Goal: Task Accomplishment & Management: Manage account settings

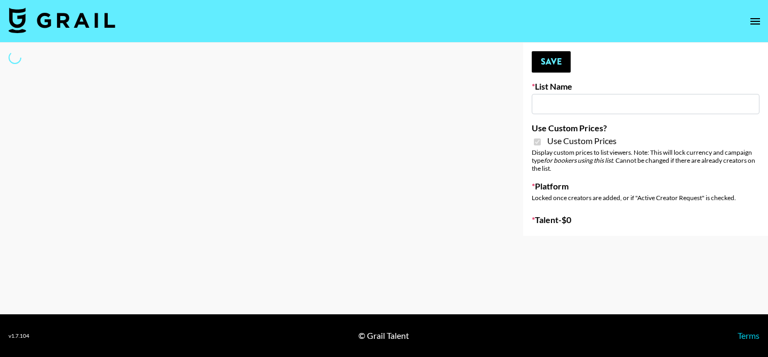
type input "Temu Q4"
checkbox input "true"
select select "Brand"
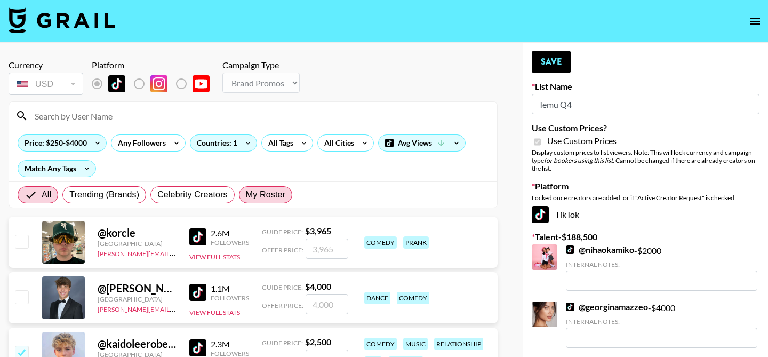
click at [262, 190] on span "My Roster" at bounding box center [265, 194] width 39 height 13
click at [246, 195] on input "My Roster" at bounding box center [246, 195] width 0 height 0
radio input "true"
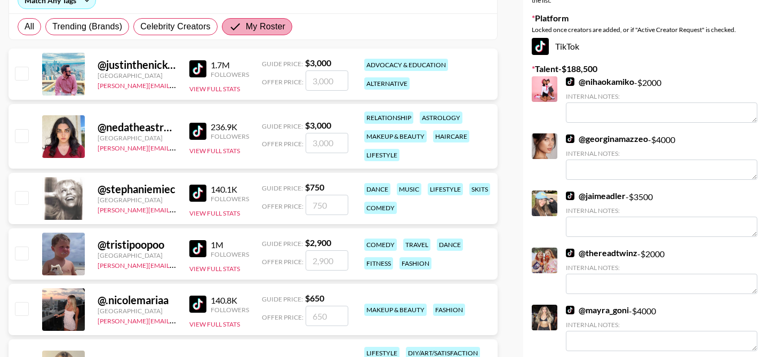
scroll to position [180, 0]
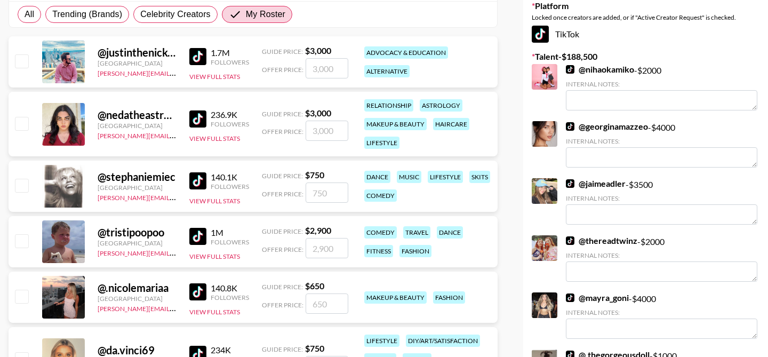
click at [17, 242] on input "checkbox" at bounding box center [21, 240] width 13 height 13
checkbox input "true"
type input "2900"
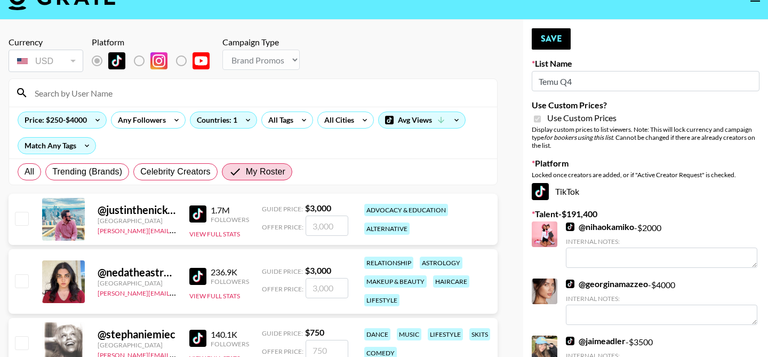
scroll to position [18, 0]
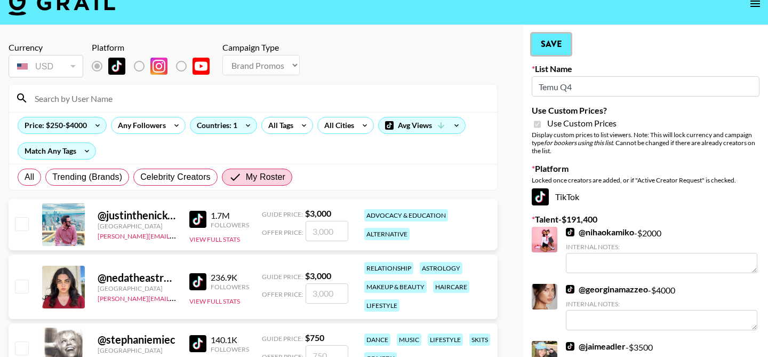
click at [554, 41] on button "Save" at bounding box center [550, 44] width 39 height 21
radio input "true"
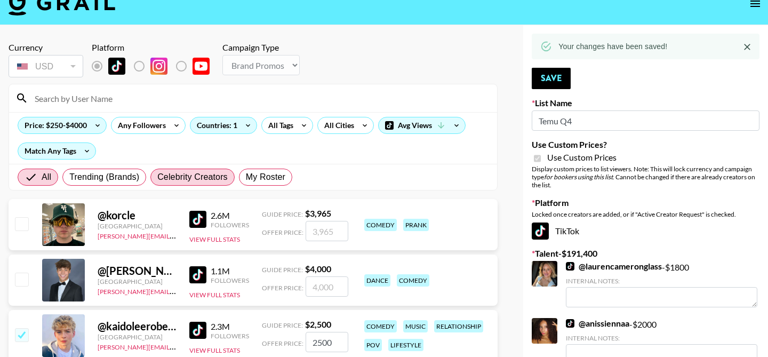
click at [213, 175] on span "Celebrity Creators" at bounding box center [192, 177] width 70 height 13
click at [157, 177] on input "Celebrity Creators" at bounding box center [157, 177] width 0 height 0
radio input "true"
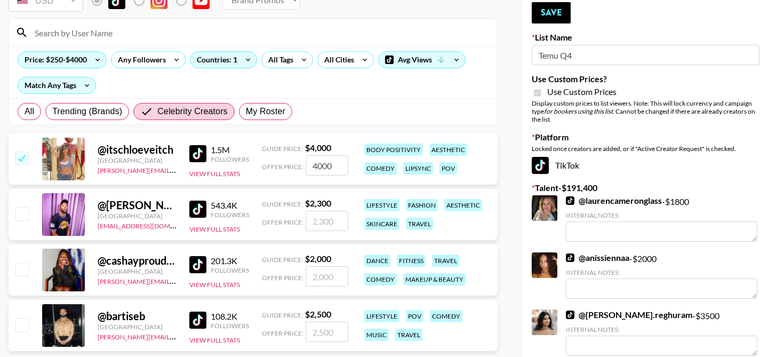
scroll to position [0, 0]
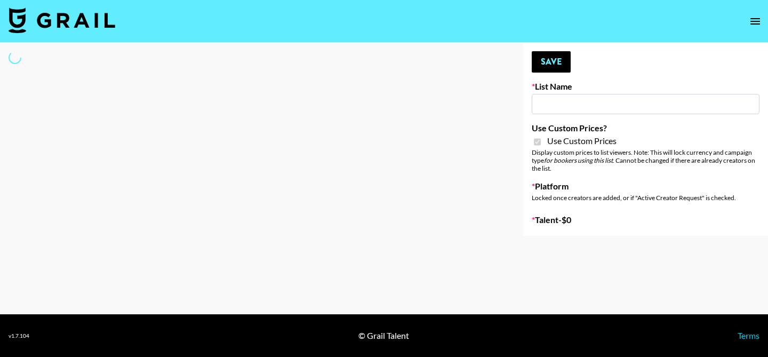
type input "Nourish"
checkbox input "true"
select select "Brand"
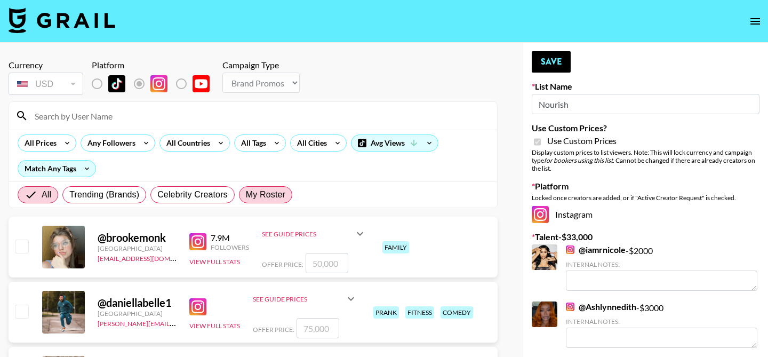
click at [264, 197] on span "My Roster" at bounding box center [265, 194] width 39 height 13
click at [246, 195] on input "My Roster" at bounding box center [246, 195] width 0 height 0
radio input "true"
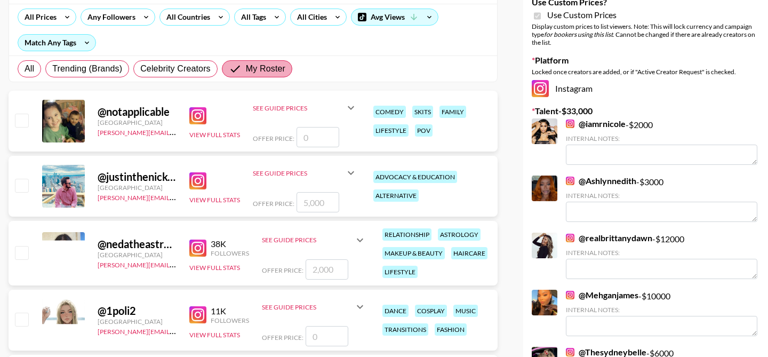
scroll to position [134, 0]
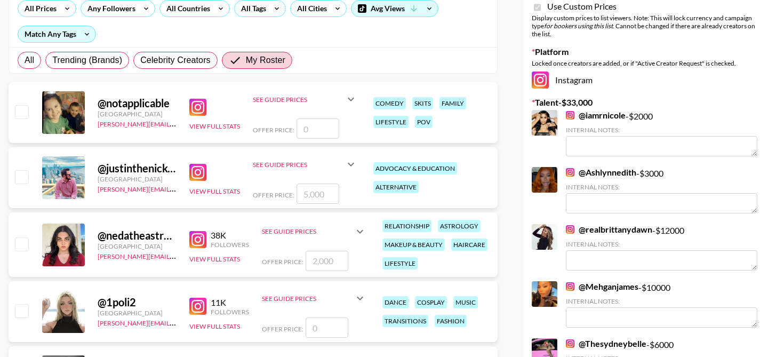
click at [18, 112] on input "checkbox" at bounding box center [21, 111] width 13 height 13
click at [24, 115] on input "checkbox" at bounding box center [21, 111] width 13 height 13
checkbox input "false"
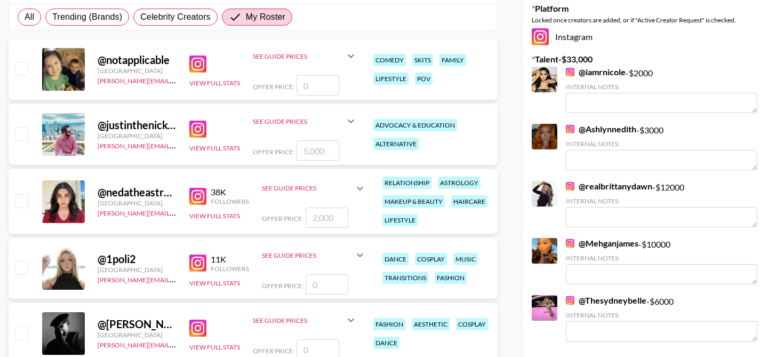
scroll to position [197, 0]
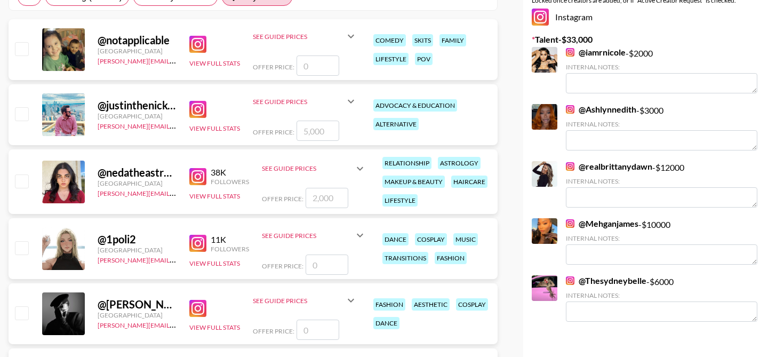
click at [18, 180] on input "checkbox" at bounding box center [21, 180] width 13 height 13
checkbox input "true"
type input "2000"
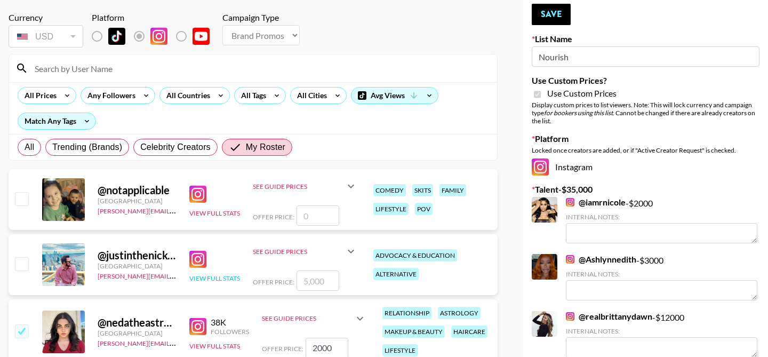
scroll to position [0, 0]
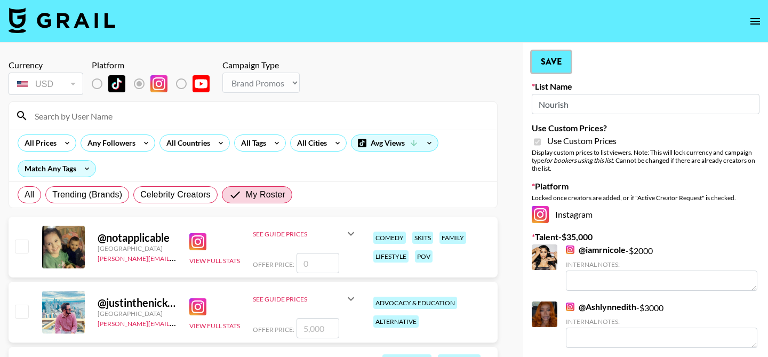
click at [543, 66] on button "Save" at bounding box center [550, 61] width 39 height 21
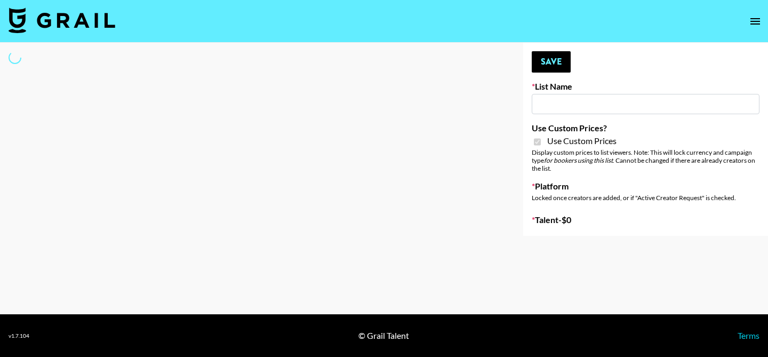
type input "Nourish"
checkbox input "true"
select select "Brand"
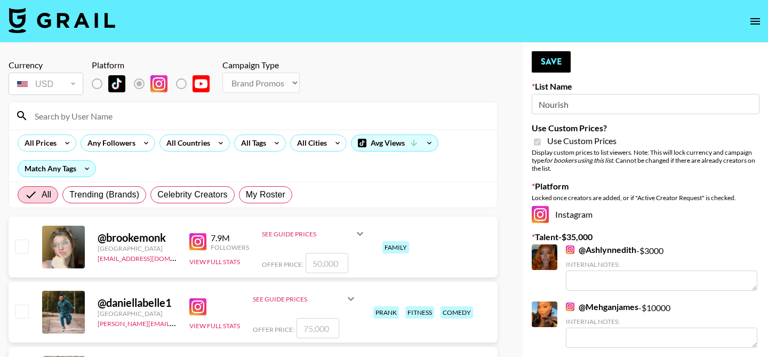
click at [261, 184] on div "All Trending (Brands) Celebrity Creators My Roster" at bounding box center [154, 195] width 279 height 26
click at [260, 193] on span "My Roster" at bounding box center [265, 194] width 39 height 13
click at [246, 195] on input "My Roster" at bounding box center [246, 195] width 0 height 0
radio input "true"
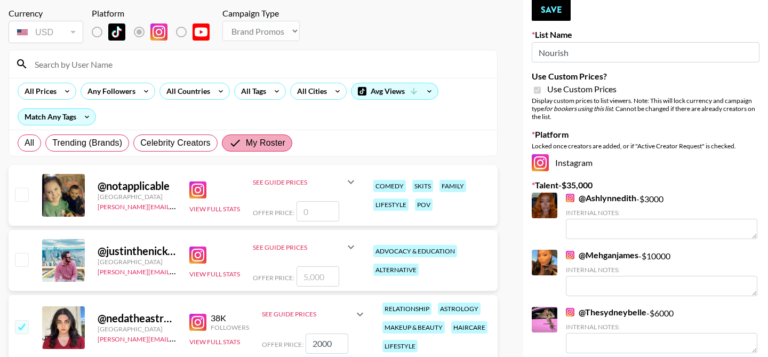
scroll to position [99, 0]
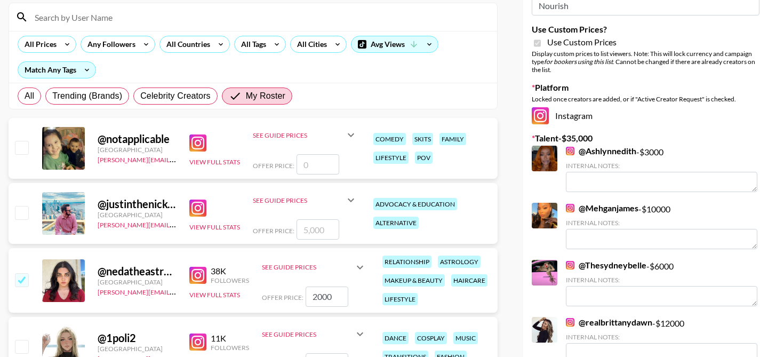
click at [17, 215] on input "checkbox" at bounding box center [21, 212] width 13 height 13
checkbox input "true"
type input "5000"
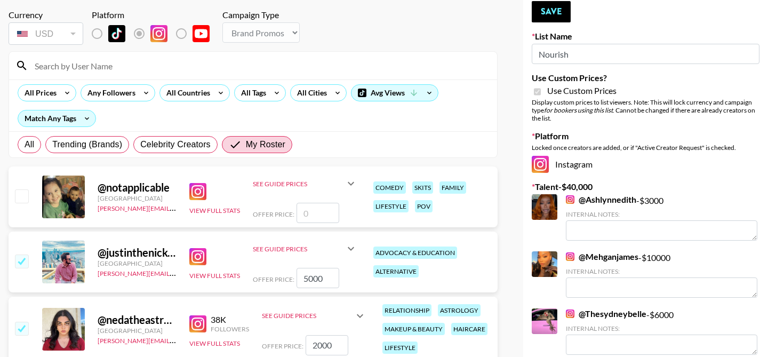
scroll to position [0, 0]
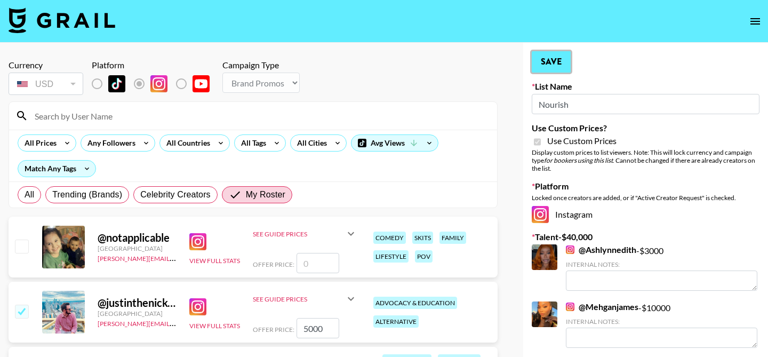
click at [539, 65] on button "Save" at bounding box center [550, 61] width 39 height 21
